Goal: Use online tool/utility: Utilize a website feature to perform a specific function

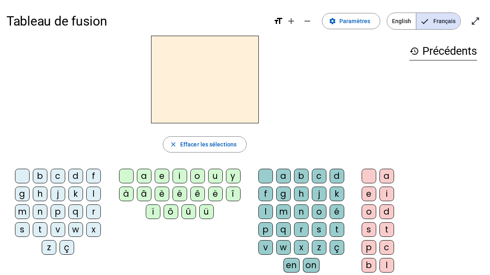
click at [75, 177] on div "d" at bounding box center [75, 176] width 15 height 15
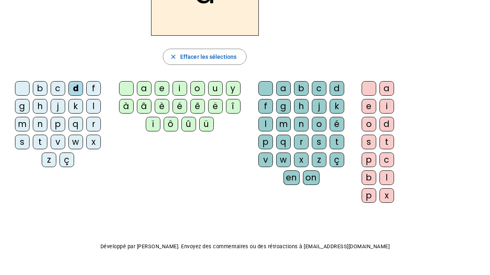
scroll to position [91, 0]
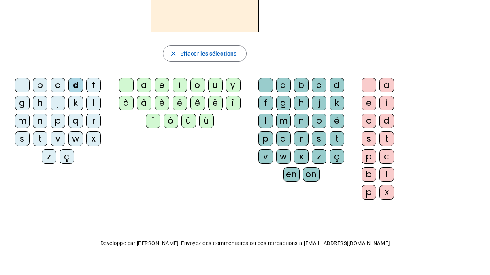
click at [309, 175] on div "on" at bounding box center [311, 174] width 17 height 15
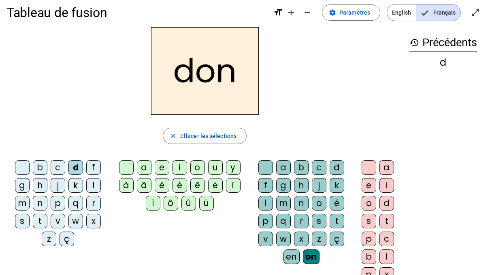
scroll to position [8, 0]
click at [91, 166] on div "f" at bounding box center [93, 167] width 15 height 15
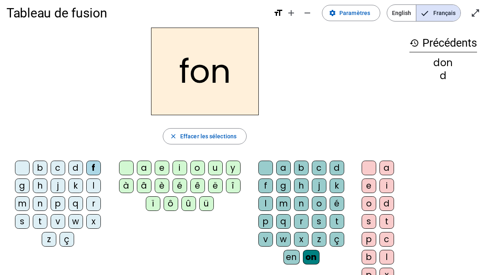
click at [94, 182] on div "l" at bounding box center [93, 185] width 15 height 15
click at [55, 188] on div "j" at bounding box center [58, 185] width 15 height 15
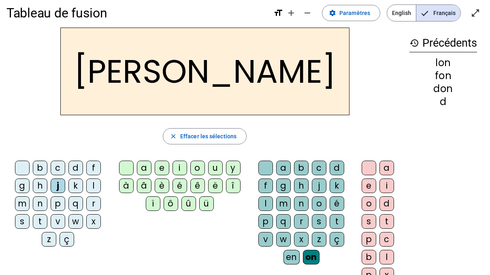
click at [22, 202] on div "m" at bounding box center [22, 203] width 15 height 15
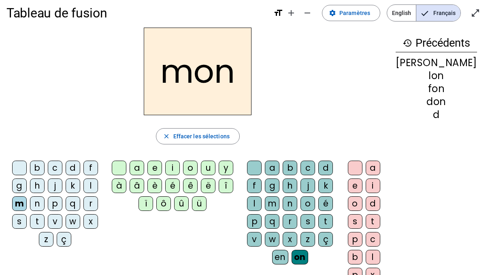
click at [59, 201] on div "p" at bounding box center [55, 203] width 15 height 15
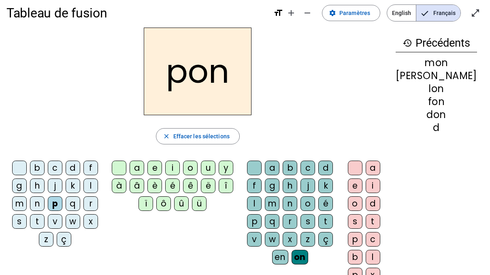
click at [92, 199] on div "r" at bounding box center [90, 203] width 15 height 15
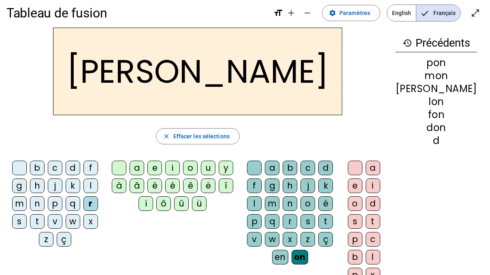
click at [58, 221] on div "v" at bounding box center [55, 221] width 15 height 15
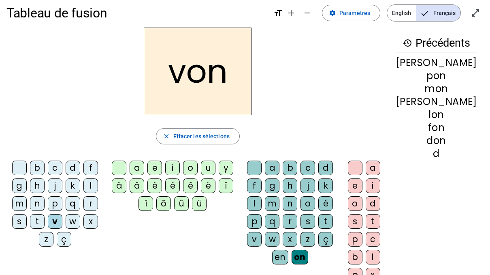
click at [42, 221] on div "t" at bounding box center [37, 221] width 15 height 15
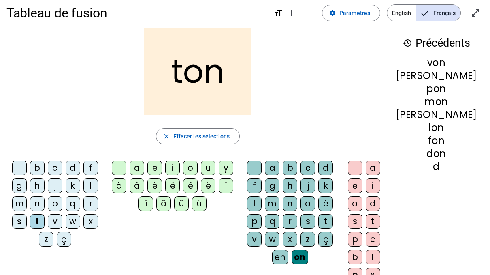
click at [24, 219] on div "s" at bounding box center [19, 221] width 15 height 15
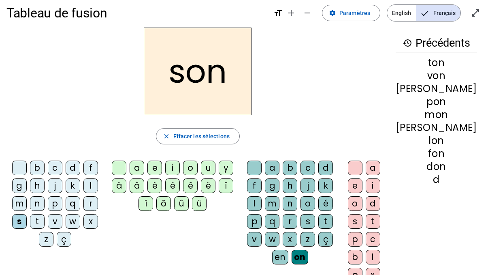
click at [38, 168] on div "b" at bounding box center [37, 167] width 15 height 15
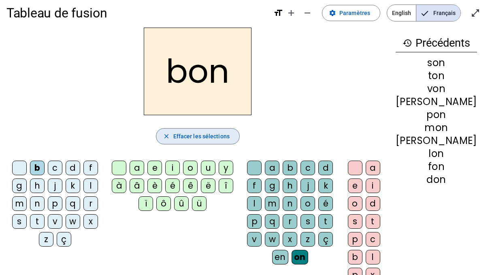
click at [178, 135] on span "button" at bounding box center [197, 135] width 83 height 19
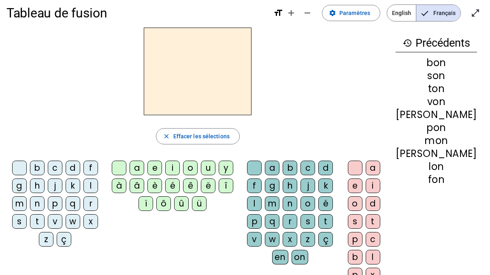
click at [94, 169] on div "f" at bounding box center [90, 167] width 15 height 15
click at [198, 169] on div "o" at bounding box center [190, 167] width 15 height 15
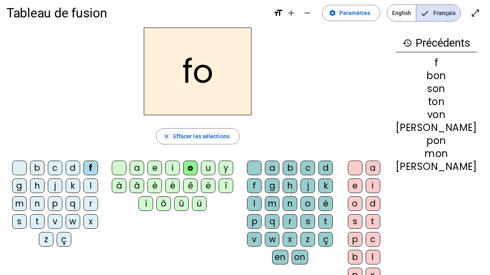
click at [297, 203] on div "n" at bounding box center [290, 203] width 15 height 15
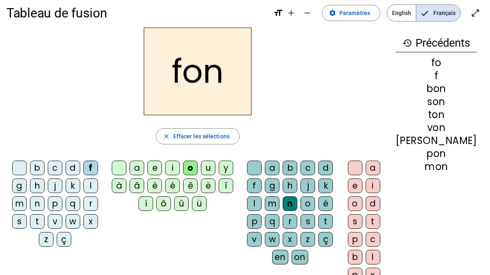
click at [363, 186] on div "e" at bounding box center [355, 185] width 15 height 15
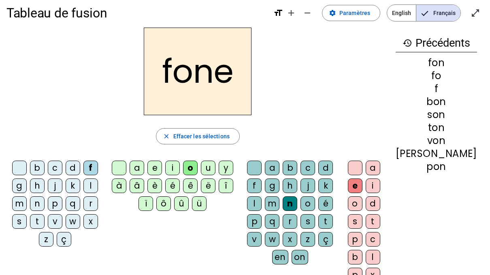
click at [56, 183] on div "j" at bounding box center [55, 185] width 15 height 15
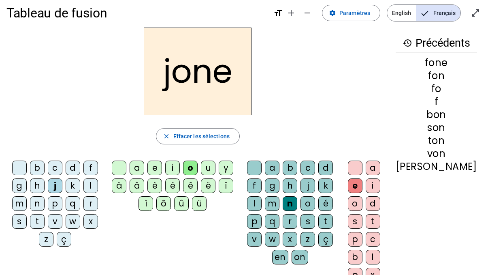
click at [92, 167] on div "f" at bounding box center [90, 167] width 15 height 15
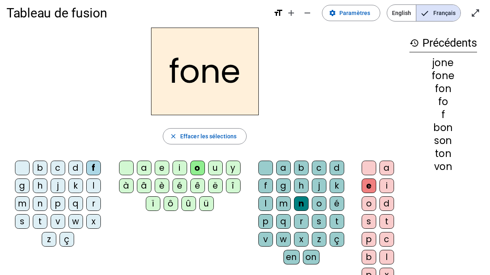
click at [22, 202] on div "m" at bounding box center [22, 203] width 15 height 15
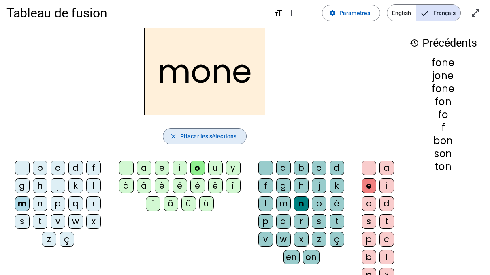
click at [206, 132] on span "Effacer les sélections" at bounding box center [208, 136] width 56 height 10
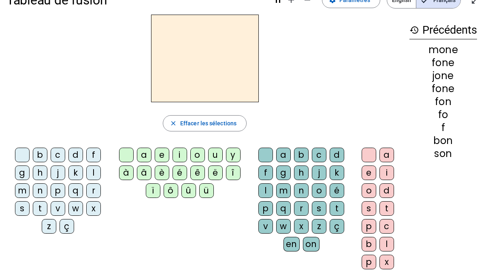
scroll to position [39, 0]
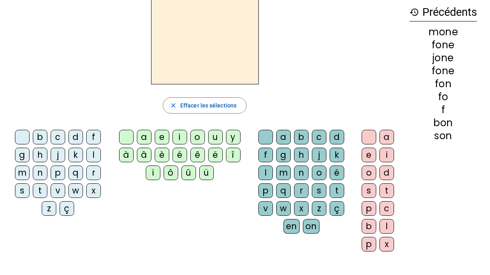
click at [75, 138] on div "d" at bounding box center [75, 137] width 15 height 15
click at [292, 222] on div "en" at bounding box center [292, 226] width 16 height 15
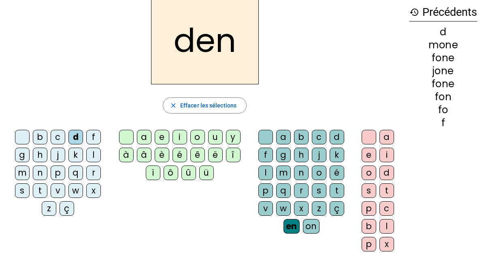
click at [93, 136] on div "f" at bounding box center [93, 137] width 15 height 15
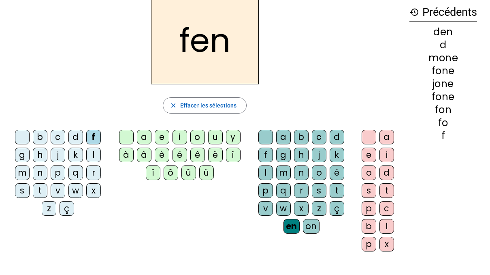
click at [24, 155] on div "g" at bounding box center [22, 154] width 15 height 15
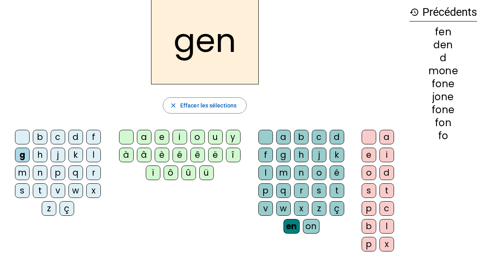
click at [21, 173] on div "m" at bounding box center [22, 172] width 15 height 15
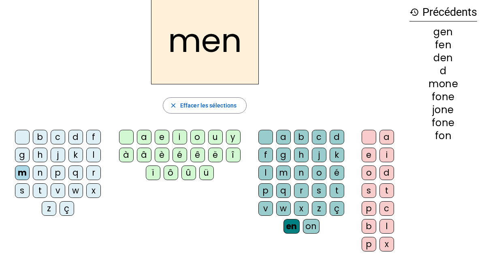
click at [60, 174] on div "p" at bounding box center [58, 172] width 15 height 15
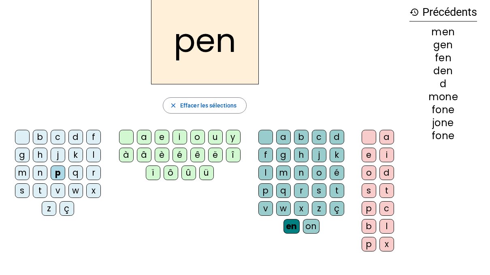
click at [22, 190] on div "s" at bounding box center [22, 190] width 15 height 15
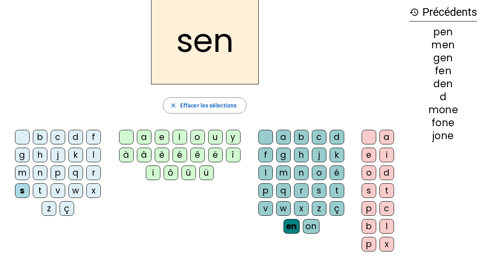
click at [64, 206] on div "ç" at bounding box center [67, 208] width 15 height 15
